Goal: Task Accomplishment & Management: Use online tool/utility

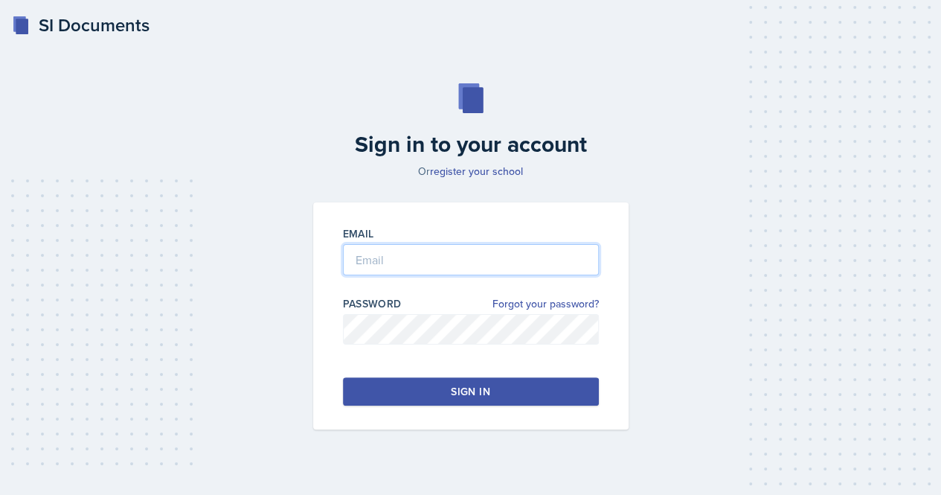
type input "[EMAIL_ADDRESS][DOMAIN_NAME]"
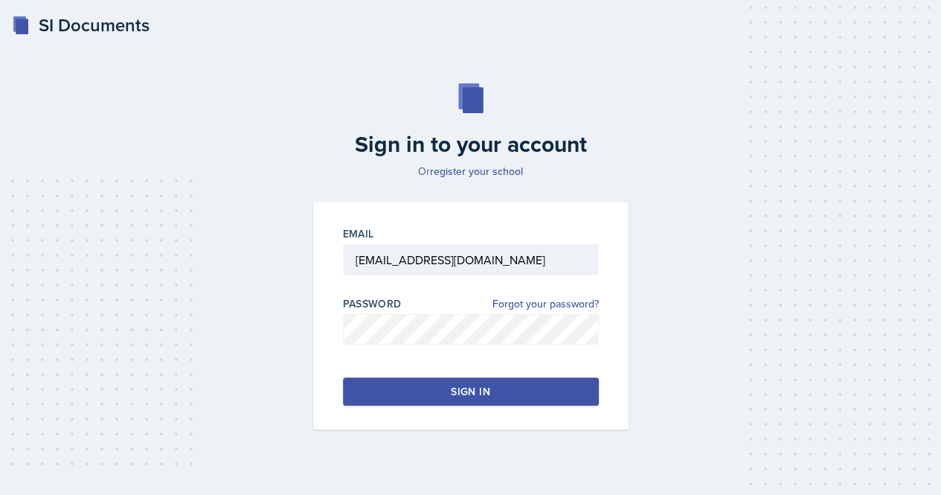
click at [381, 410] on div "Email [EMAIL_ADDRESS][DOMAIN_NAME] Password Forgot your password? Sign in" at bounding box center [470, 315] width 315 height 227
click at [408, 399] on button "Sign in" at bounding box center [471, 391] width 256 height 28
click at [451, 358] on div at bounding box center [471, 351] width 256 height 15
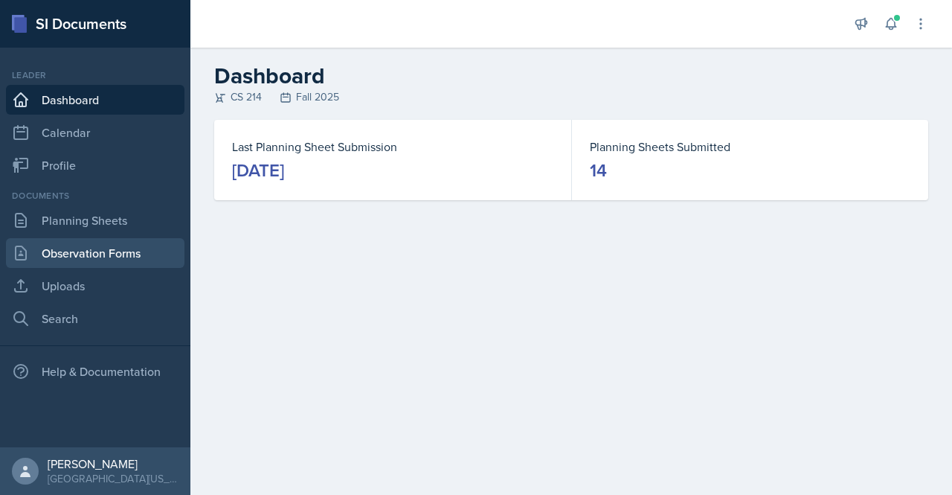
click at [115, 248] on link "Observation Forms" at bounding box center [95, 253] width 178 height 30
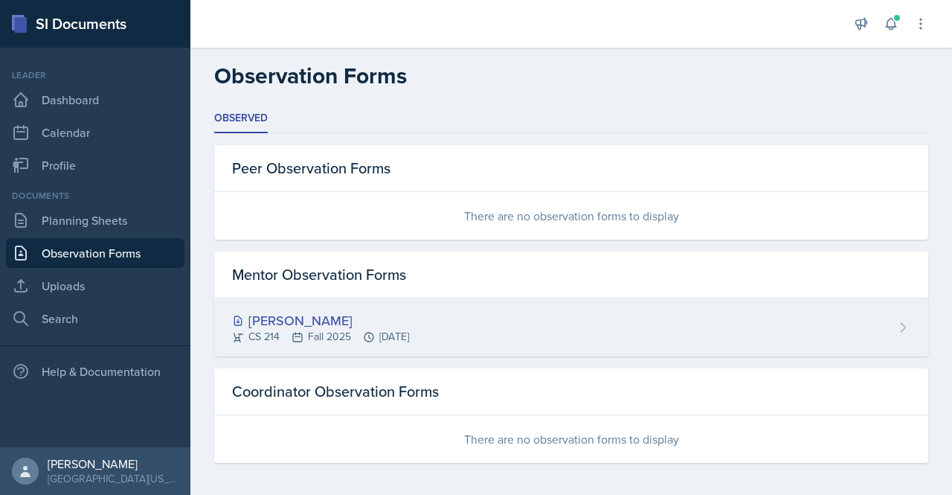
click at [345, 318] on div "[PERSON_NAME]" at bounding box center [320, 320] width 177 height 20
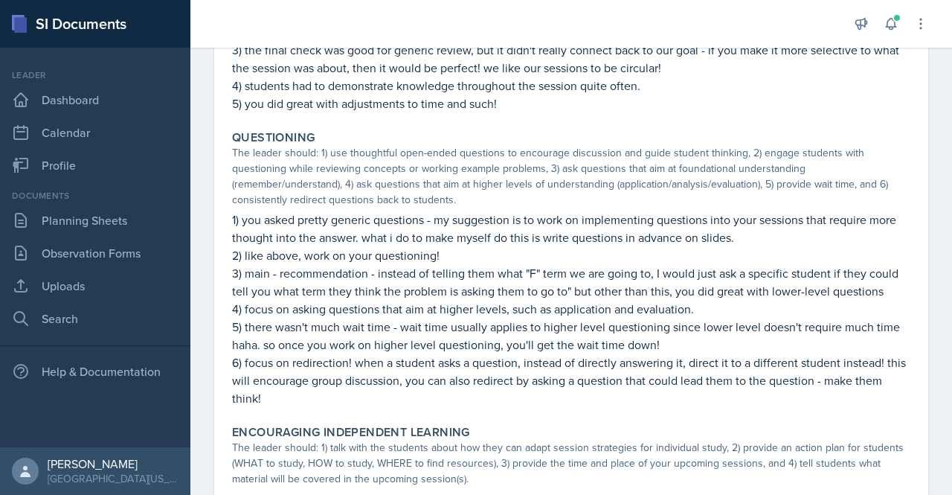
scroll to position [900, 0]
click at [648, 245] on p "2) like above, work on your questioning!" at bounding box center [571, 254] width 678 height 18
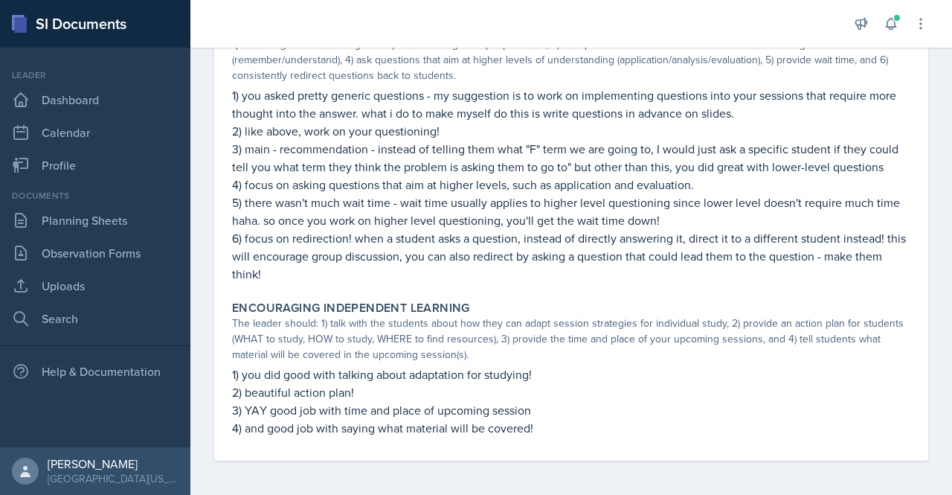
scroll to position [1022, 0]
